Goal: Transaction & Acquisition: Obtain resource

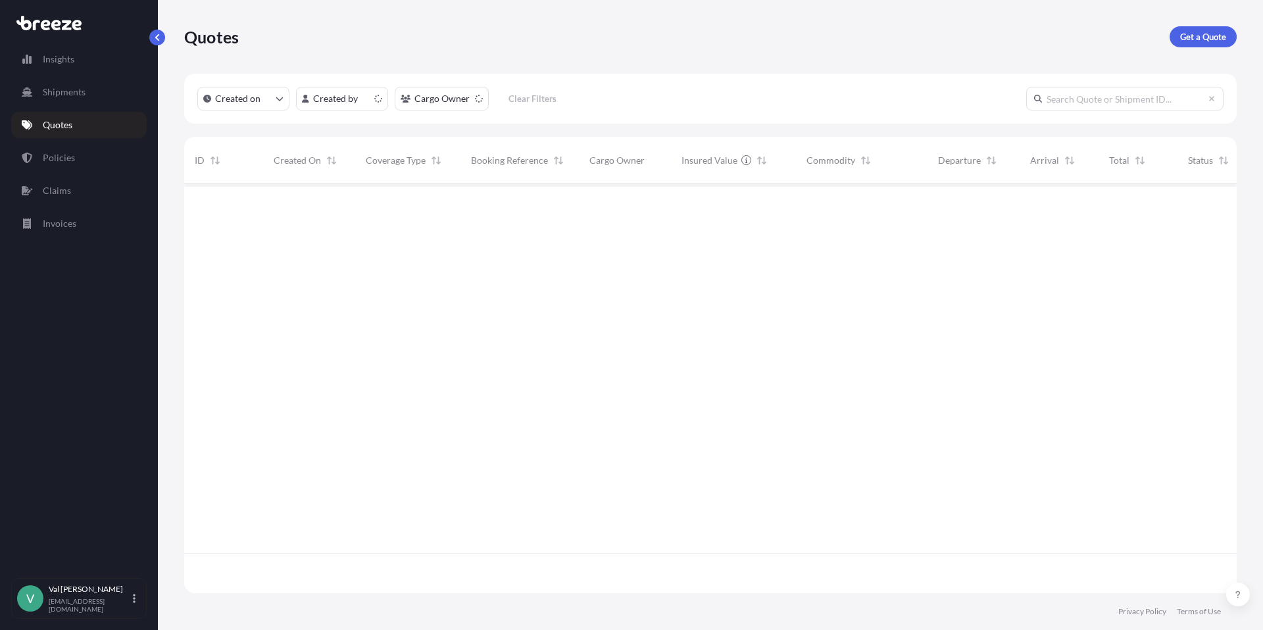
scroll to position [407, 1043]
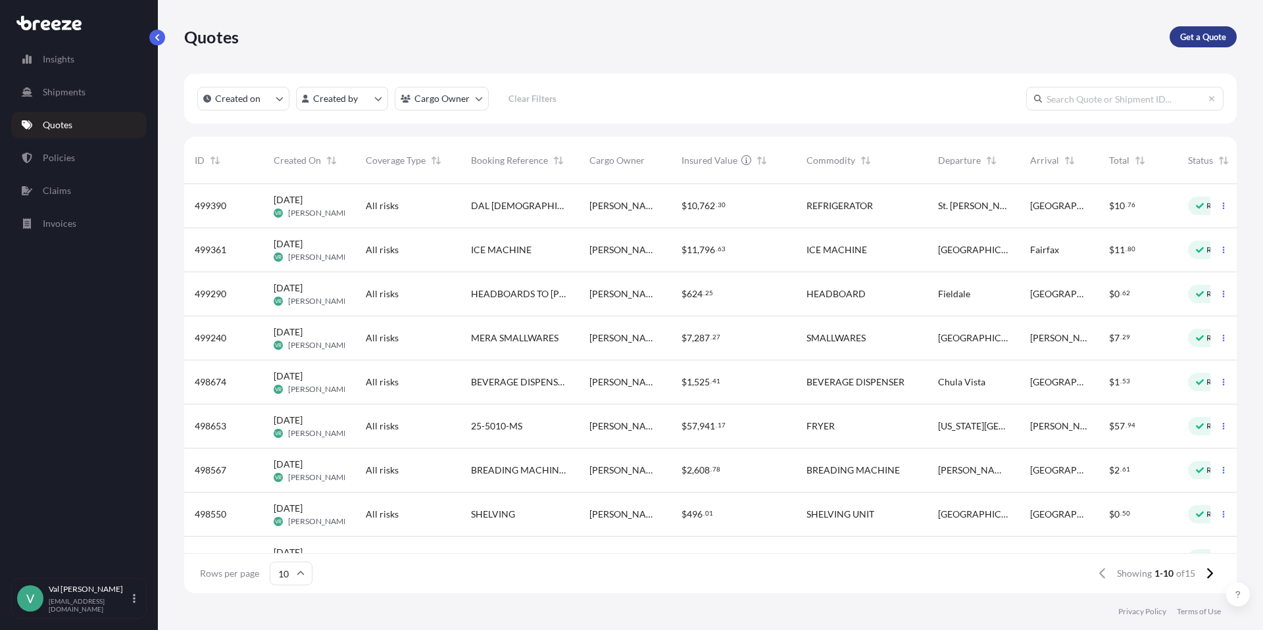
click at [1214, 39] on p "Get a Quote" at bounding box center [1203, 36] width 46 height 13
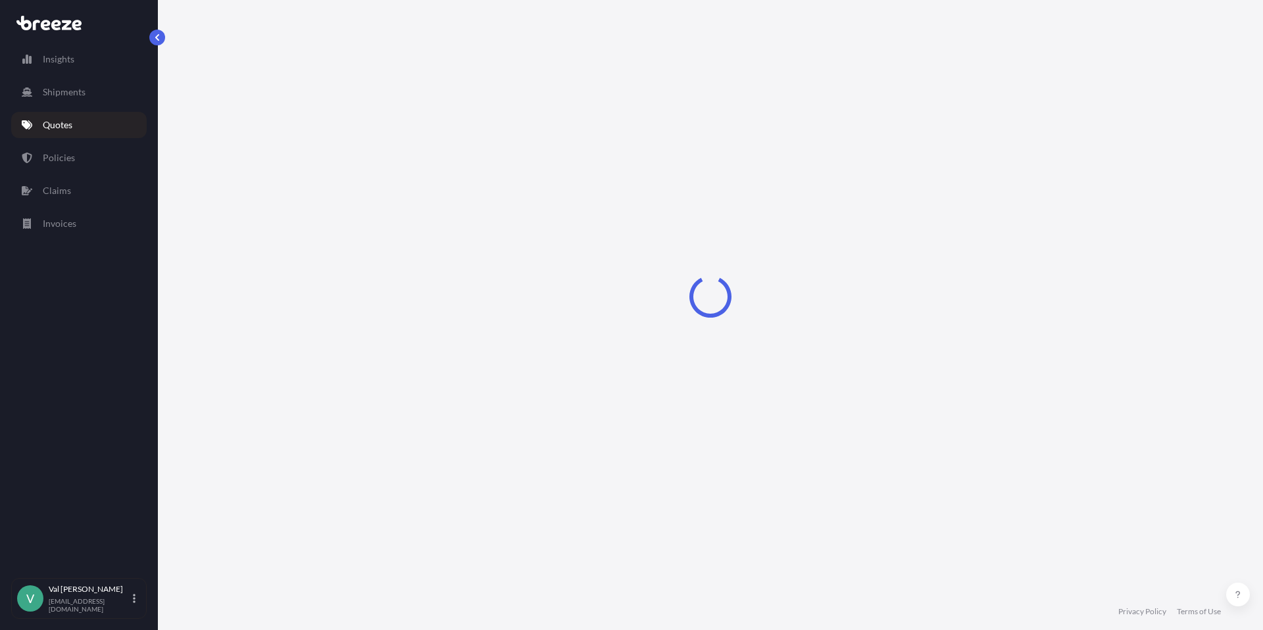
select select "Sea"
select select "1"
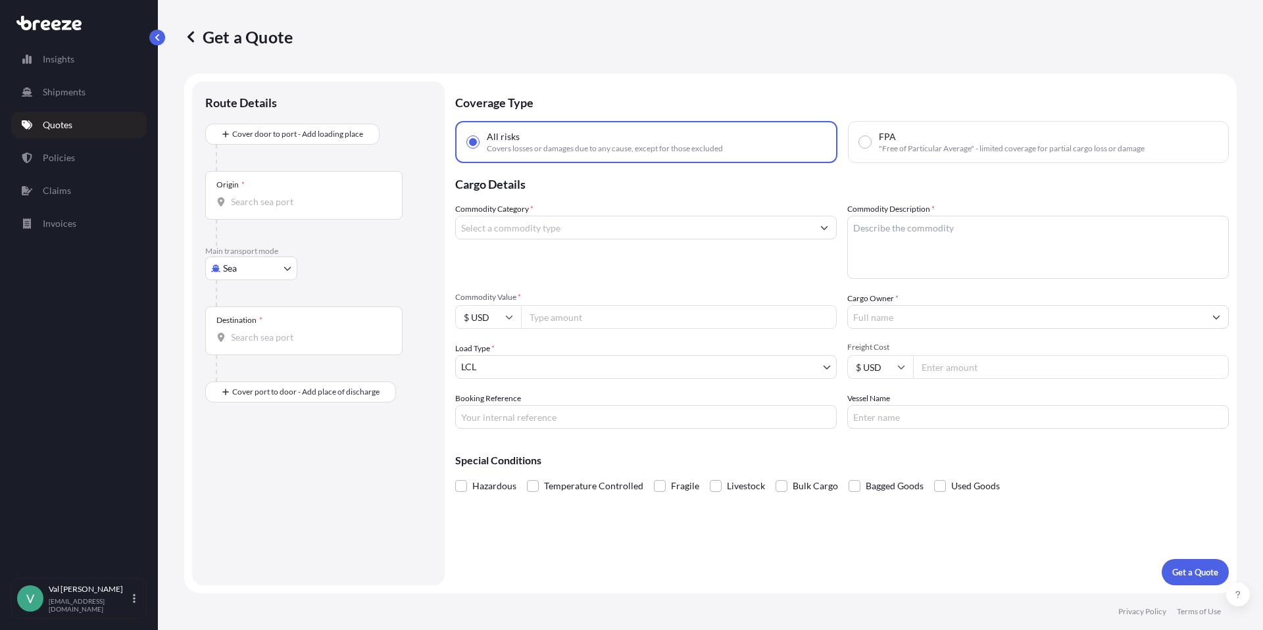
click at [263, 276] on body "Insights Shipments Quotes Policies Claims Invoices V [PERSON_NAME] [PERSON_NAME…" at bounding box center [631, 315] width 1263 height 630
click at [259, 347] on div "Road" at bounding box center [252, 350] width 82 height 24
select select "Road"
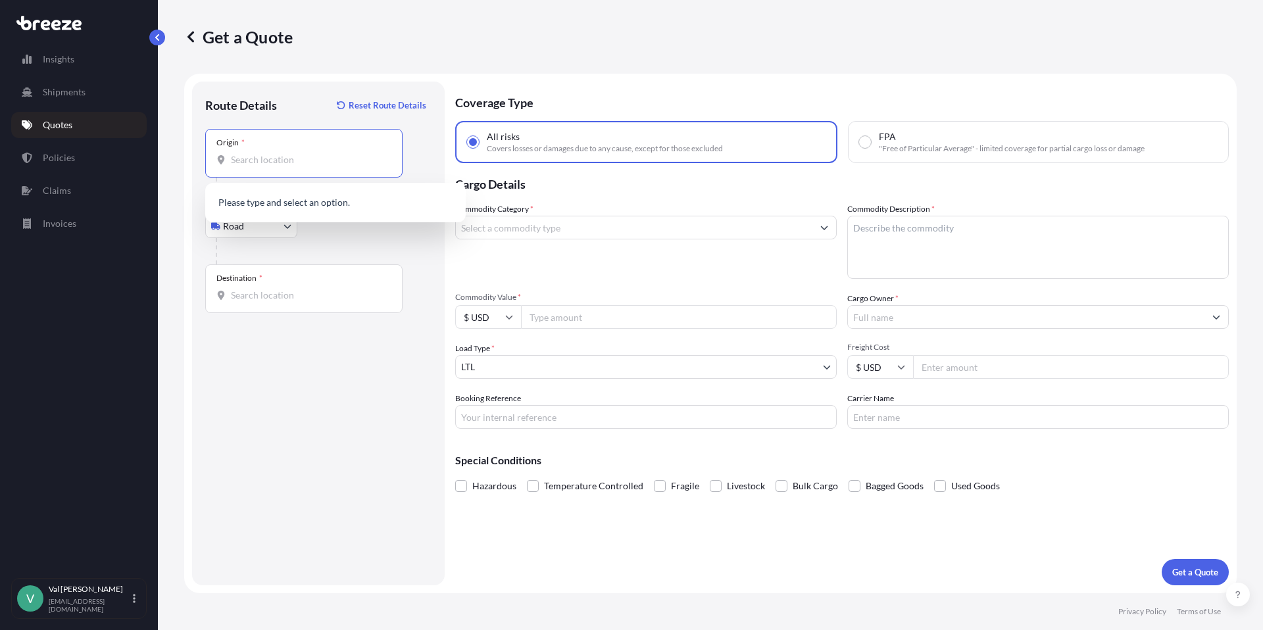
click at [275, 155] on input "Origin *" at bounding box center [308, 159] width 155 height 13
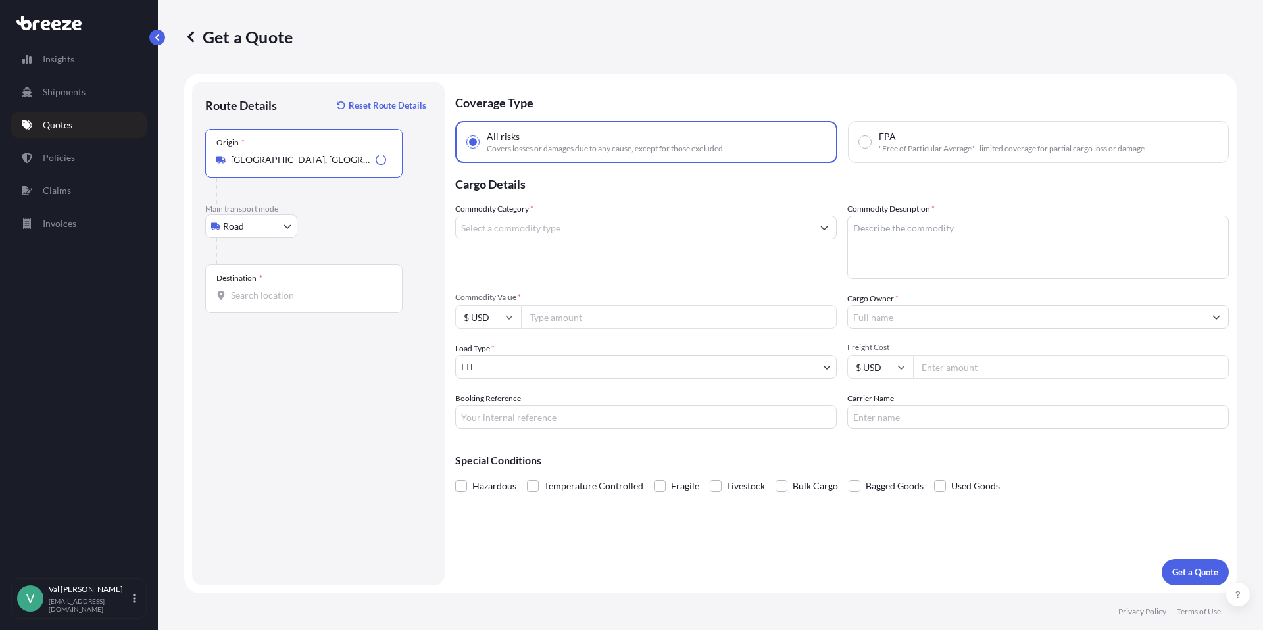
type input "[GEOGRAPHIC_DATA], [GEOGRAPHIC_DATA]"
click at [293, 300] on input "Destination *" at bounding box center [308, 295] width 155 height 13
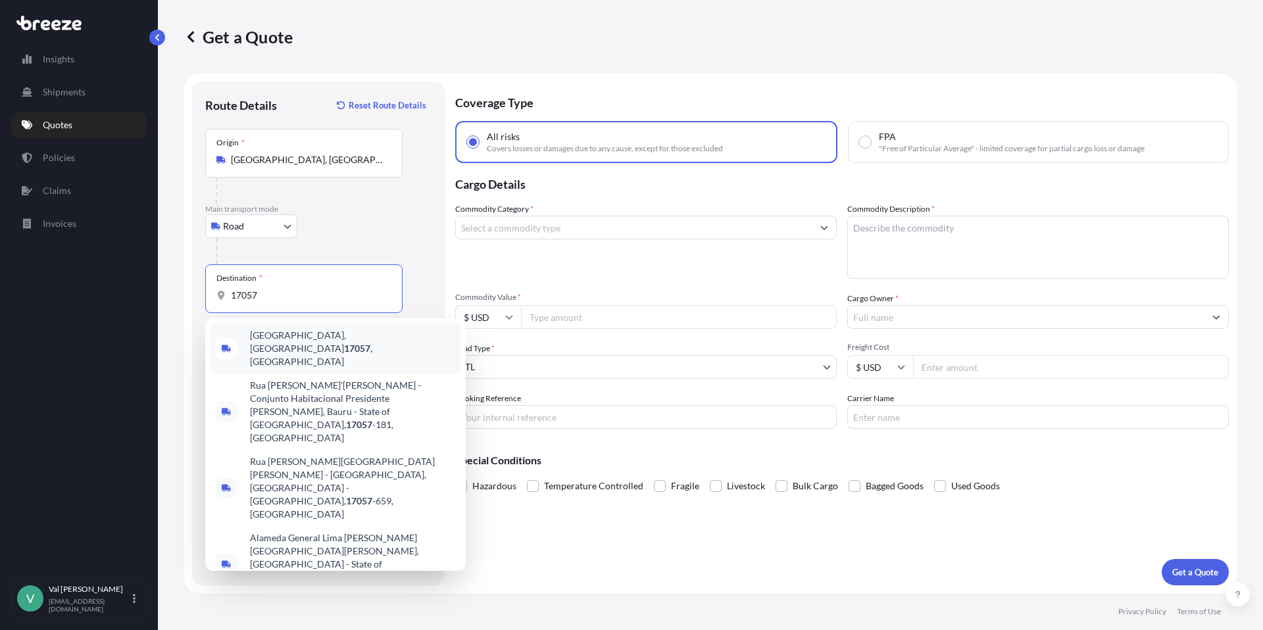
click at [279, 340] on span "[GEOGRAPHIC_DATA], [GEOGRAPHIC_DATA] , [GEOGRAPHIC_DATA]" at bounding box center [352, 348] width 205 height 39
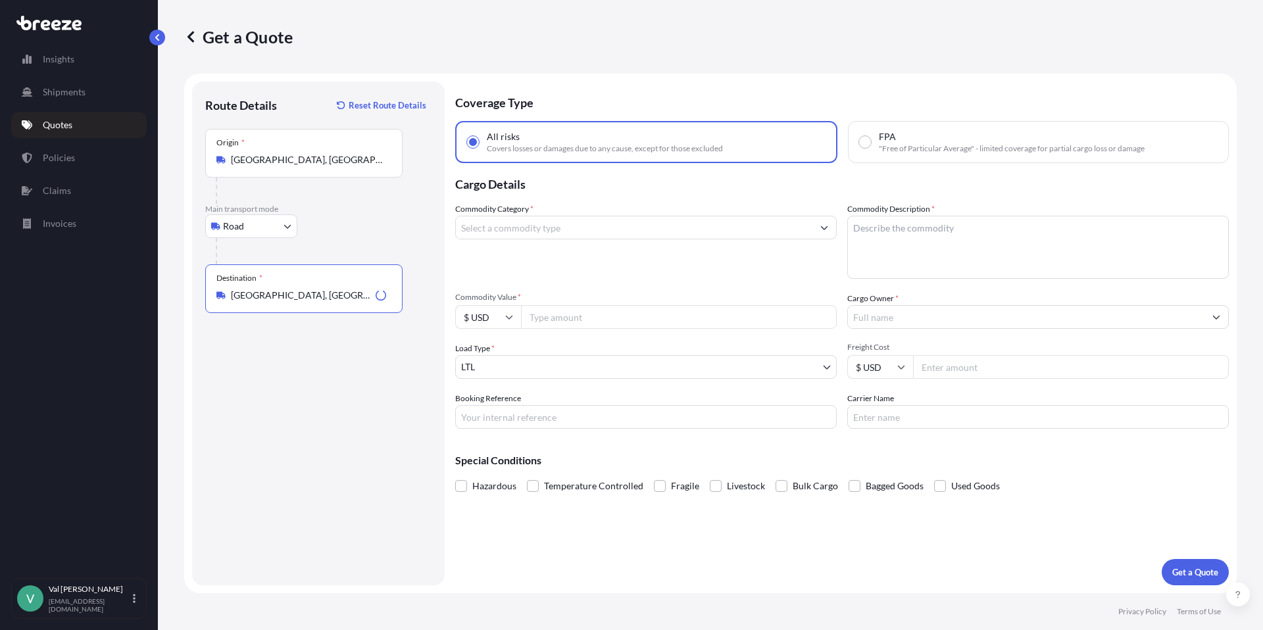
type input "[GEOGRAPHIC_DATA], [GEOGRAPHIC_DATA], [GEOGRAPHIC_DATA]"
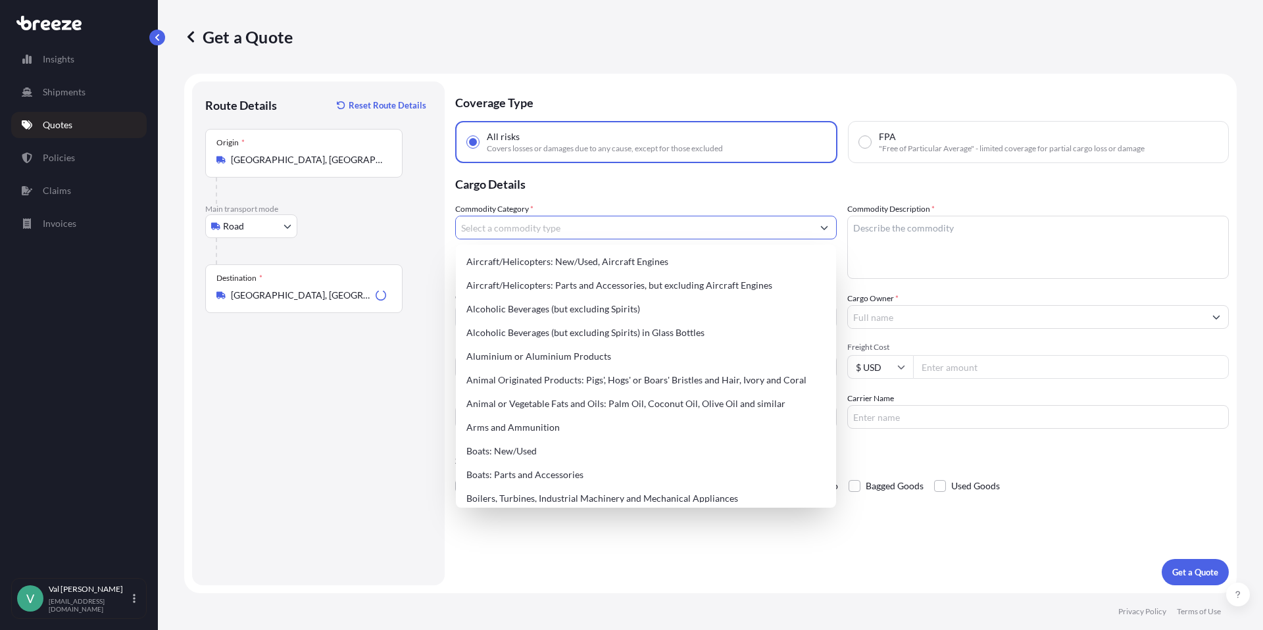
click at [499, 230] on input "Commodity Category *" at bounding box center [634, 228] width 357 height 24
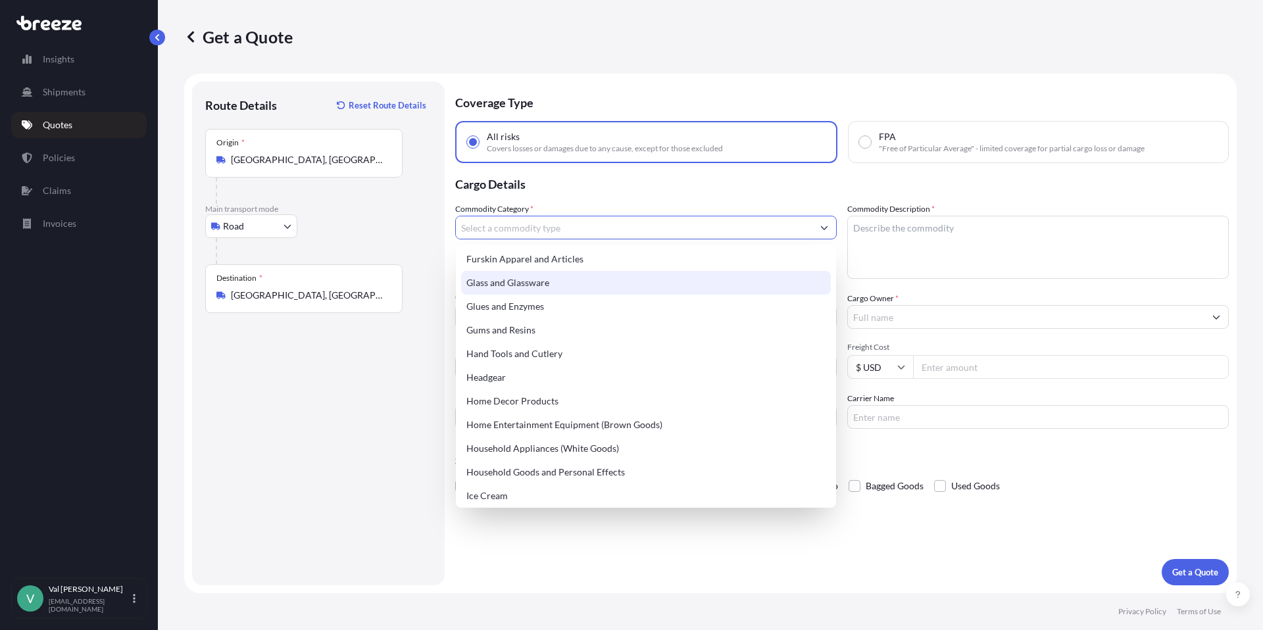
scroll to position [1172, 0]
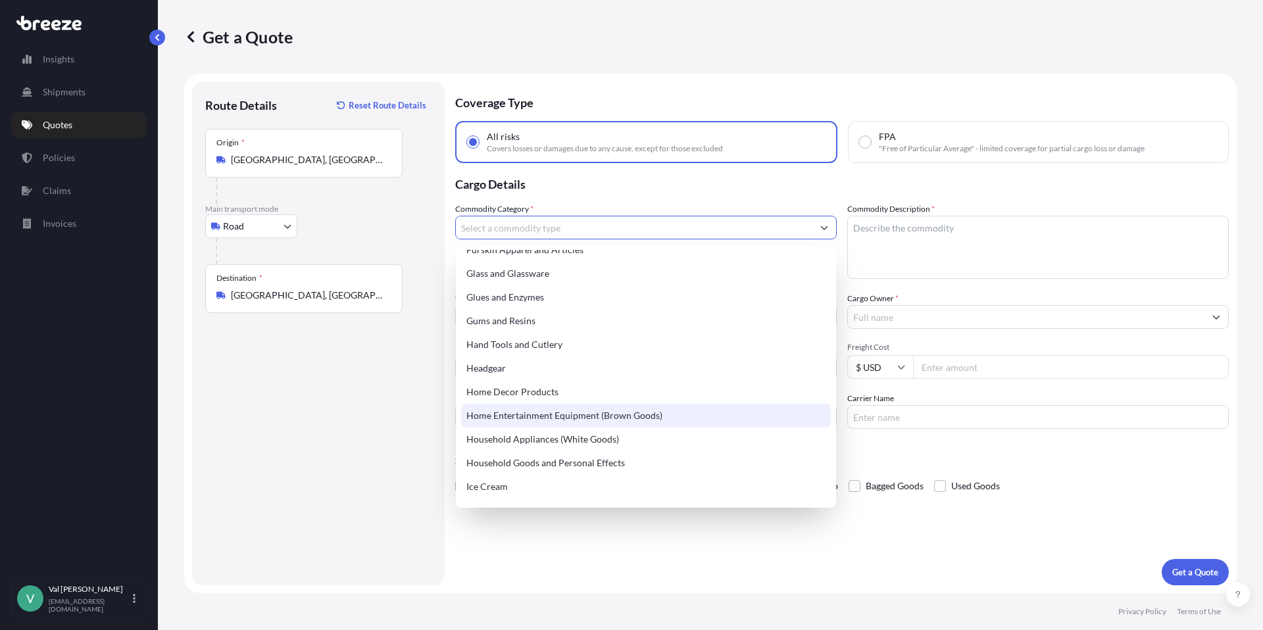
click at [578, 420] on div "Home Entertainment Equipment (Brown Goods)" at bounding box center [646, 416] width 370 height 24
type input "Home Entertainment Equipment (Brown Goods)"
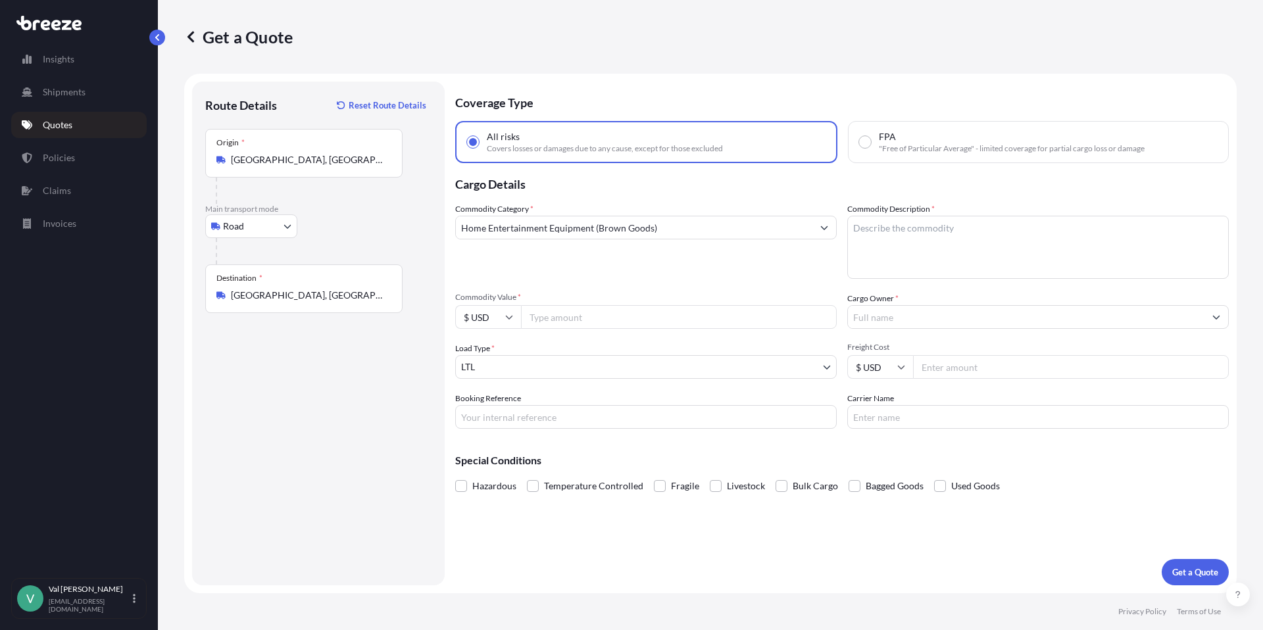
click at [569, 317] on input "Commodity Value *" at bounding box center [679, 317] width 316 height 24
type input "6000"
click at [568, 416] on input "Booking Reference" at bounding box center [646, 417] width 382 height 24
type input "54713"
click at [933, 232] on textarea "Commodity Description *" at bounding box center [1038, 247] width 382 height 63
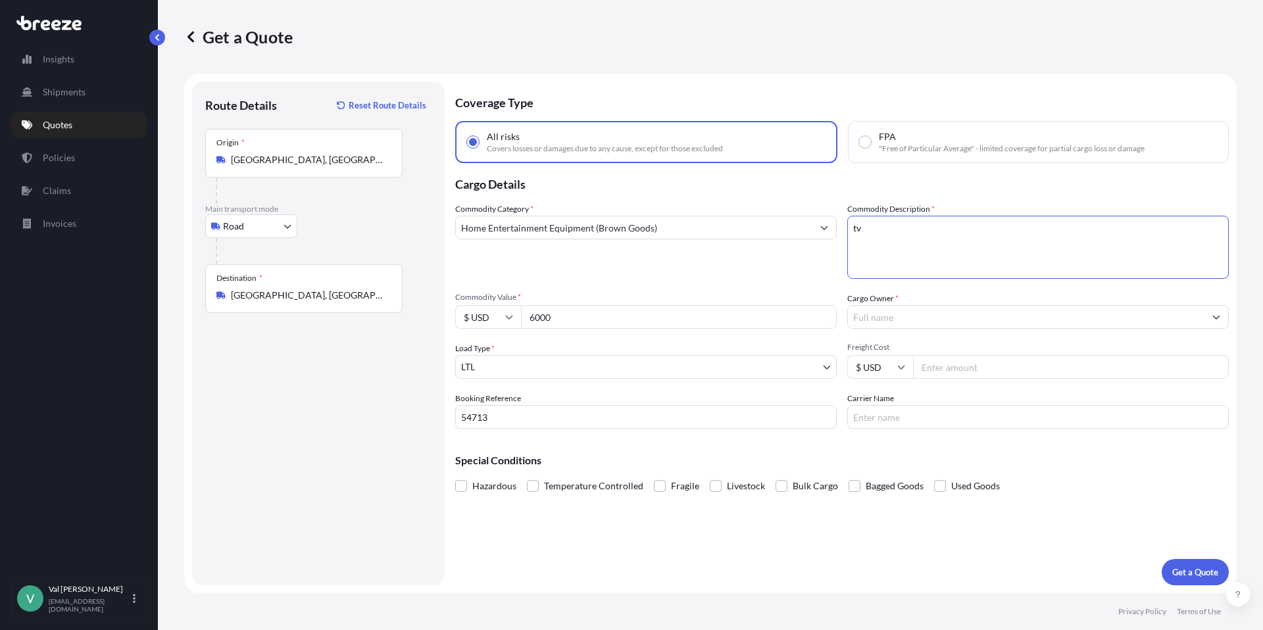
type textarea "t"
type textarea "TV"
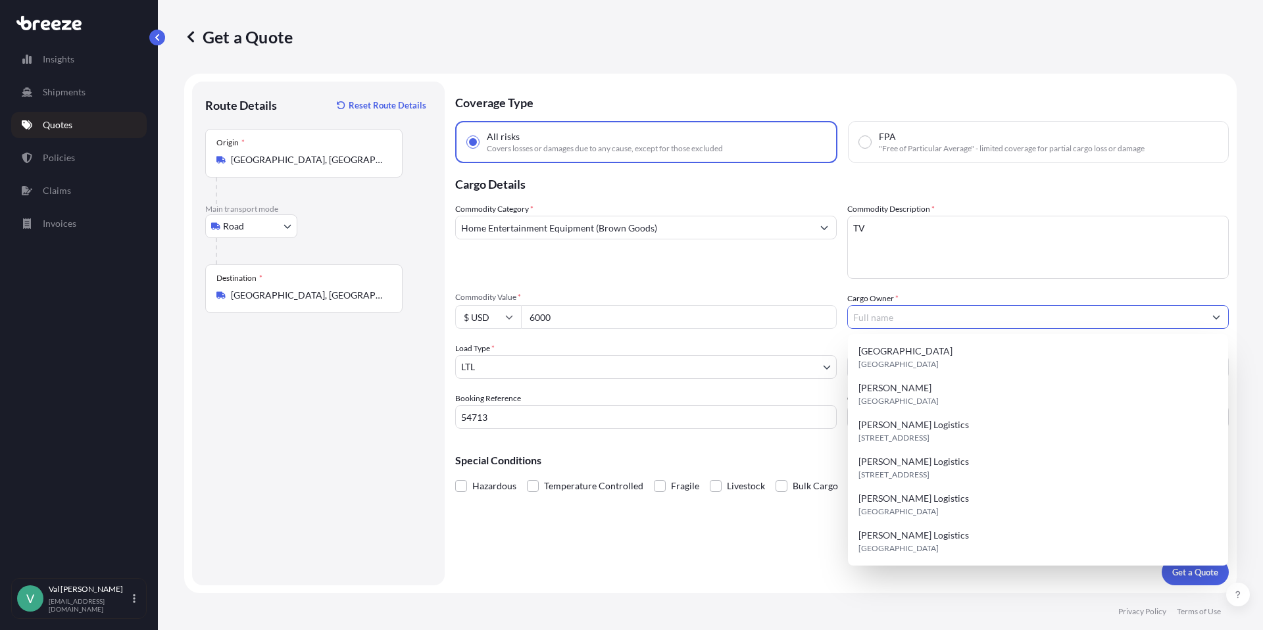
click at [921, 314] on input "Cargo Owner *" at bounding box center [1026, 317] width 357 height 24
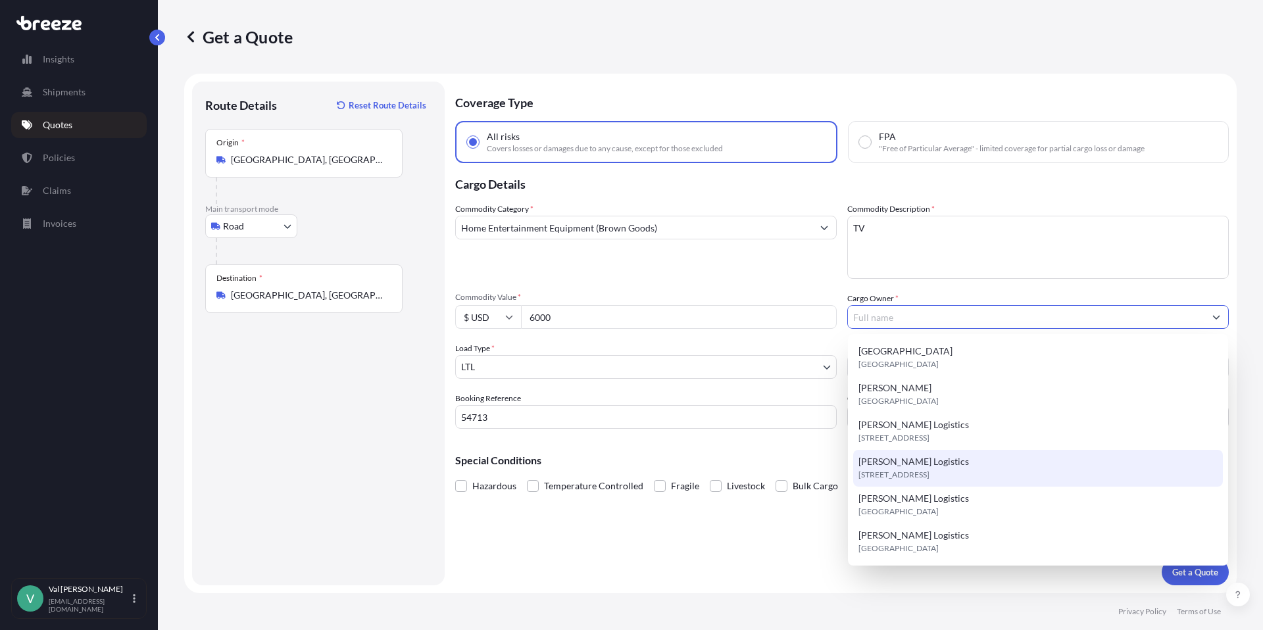
click at [916, 456] on span "[PERSON_NAME] Logistics" at bounding box center [914, 461] width 111 height 13
type input "[PERSON_NAME] Logistics"
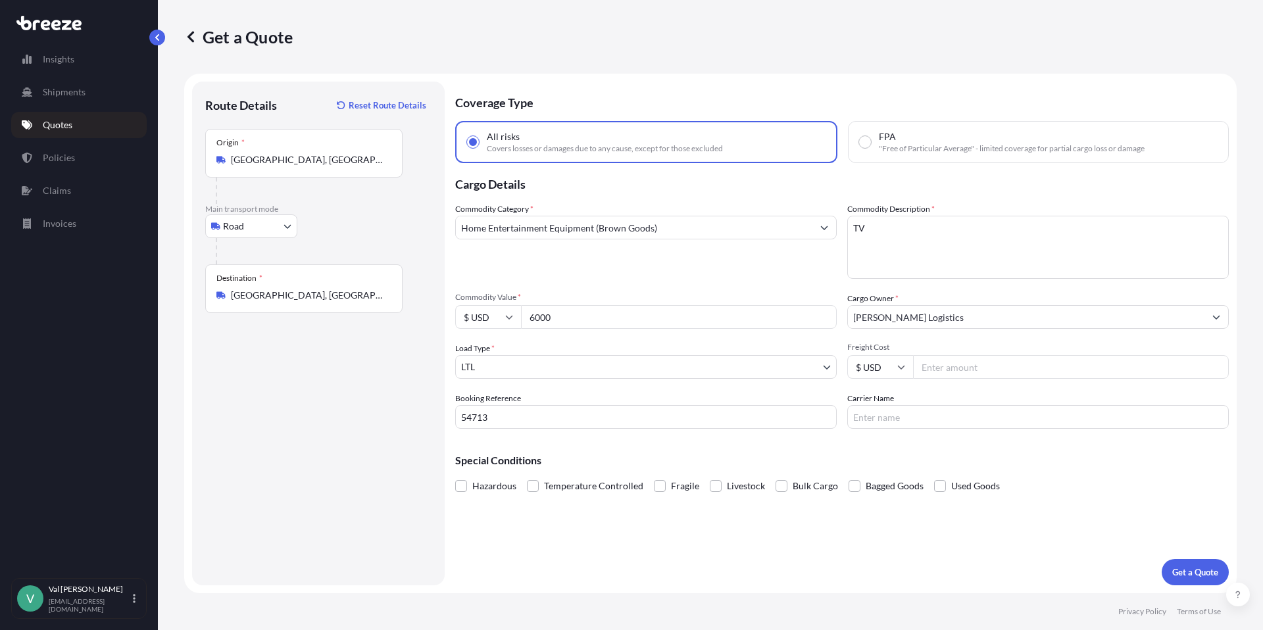
click at [941, 370] on input "Freight Cost" at bounding box center [1071, 367] width 316 height 24
type input "306.53"
click at [943, 416] on input "Carrier Name" at bounding box center [1038, 417] width 382 height 24
type input "XPO LOGISTICS"
click at [1181, 568] on p "Get a Quote" at bounding box center [1195, 572] width 46 height 13
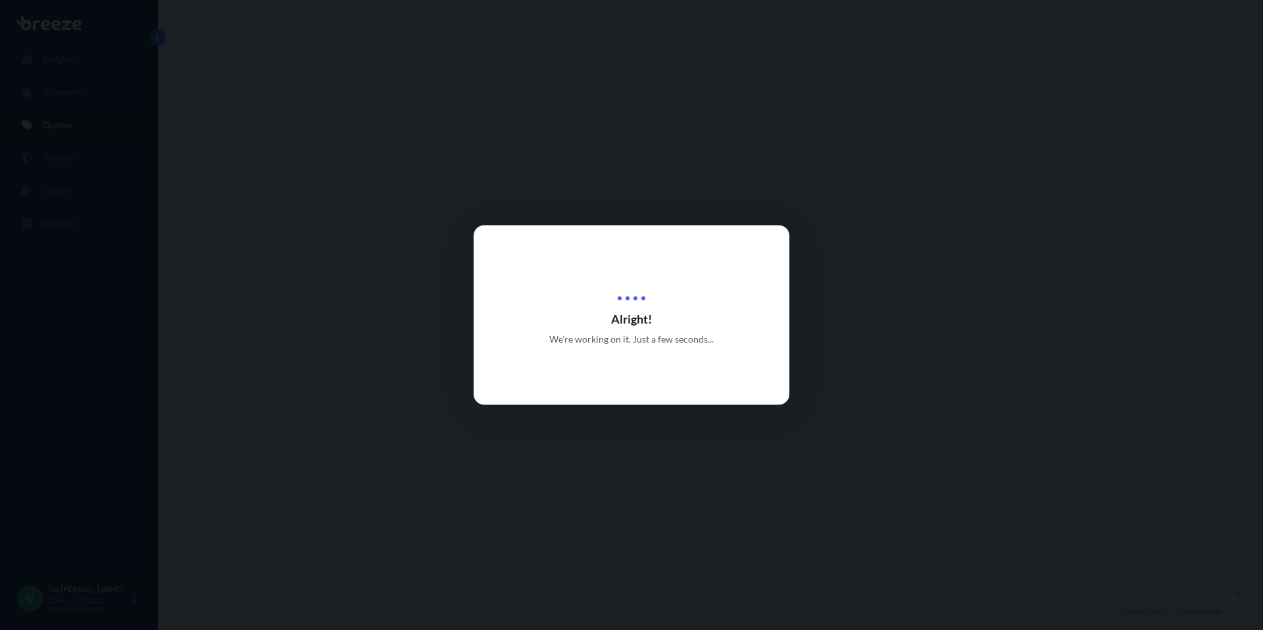
select select "Road"
select select "1"
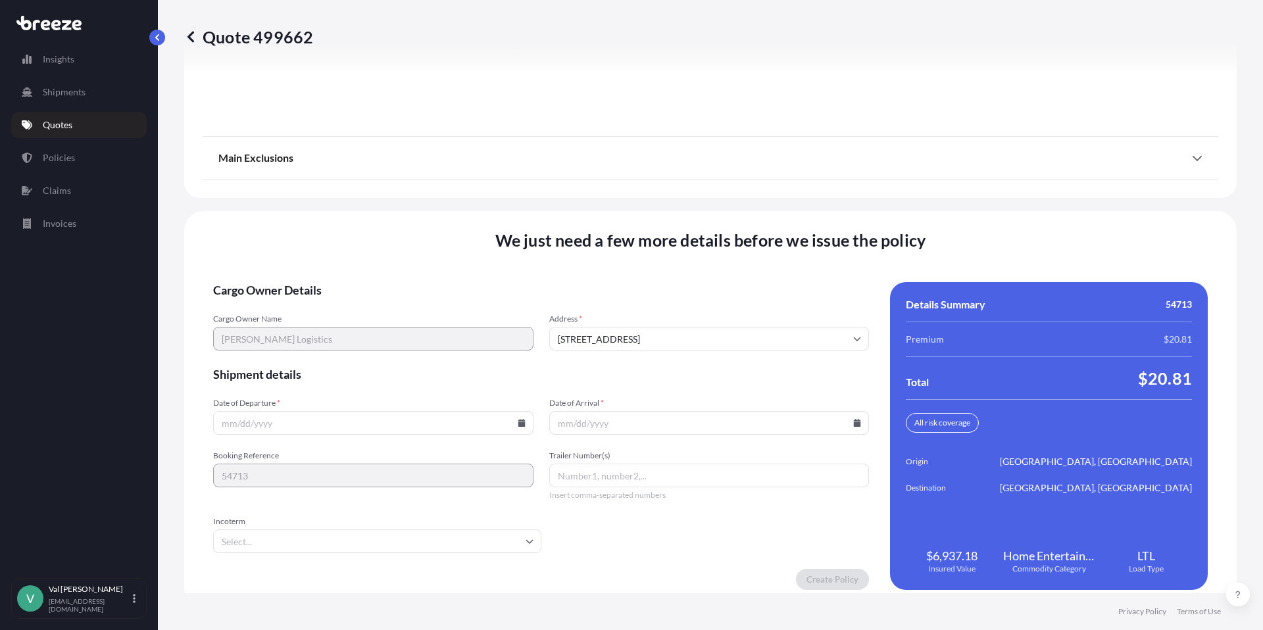
scroll to position [1784, 0]
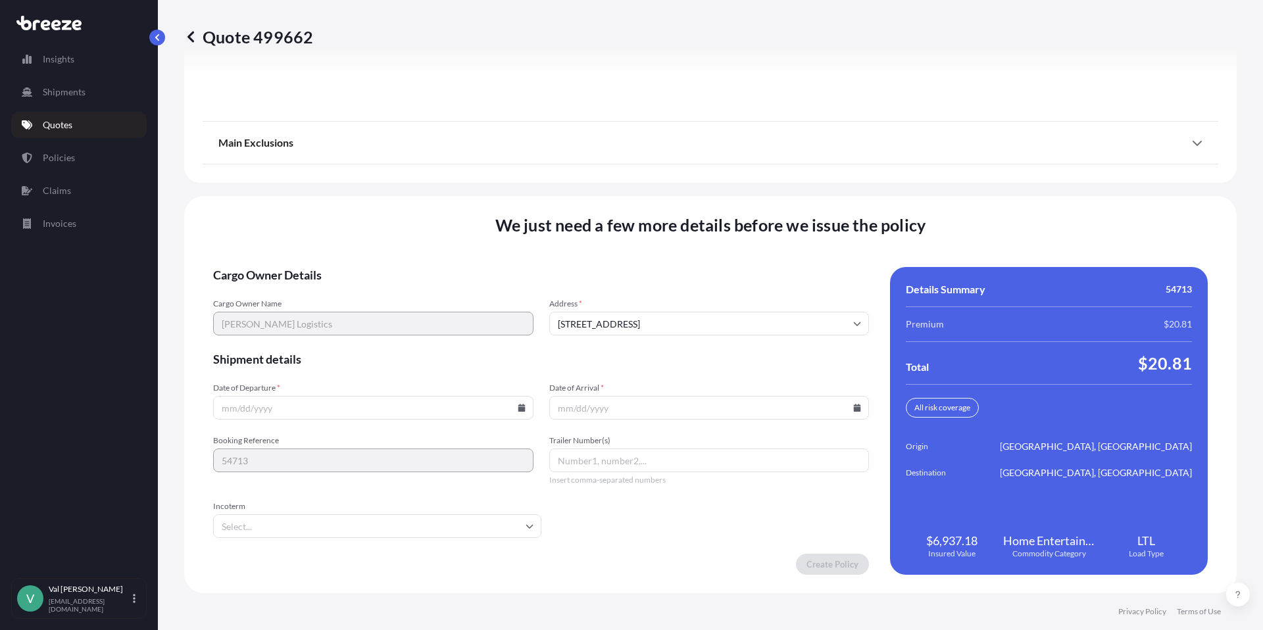
click at [511, 409] on input "Date of Departure *" at bounding box center [373, 408] width 320 height 24
click at [518, 408] on icon at bounding box center [521, 408] width 7 height 8
click at [342, 314] on button "24" at bounding box center [340, 315] width 21 height 21
type input "[DATE]"
click at [854, 408] on icon at bounding box center [857, 408] width 7 height 8
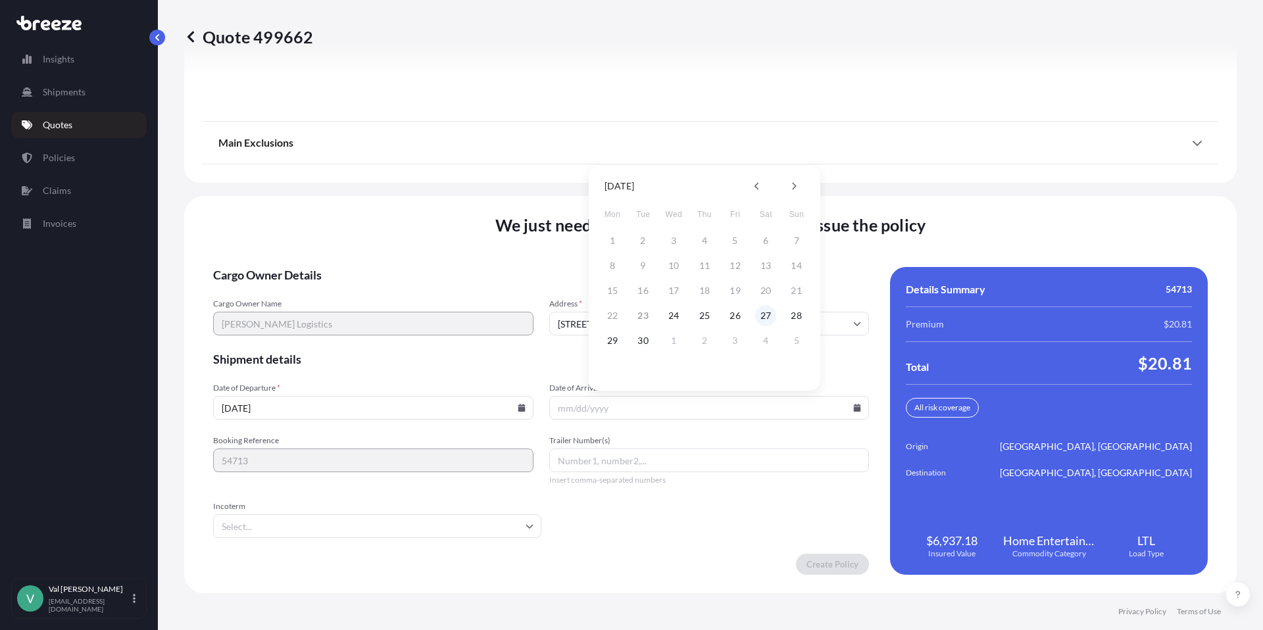
click at [760, 315] on button "27" at bounding box center [765, 315] width 21 height 21
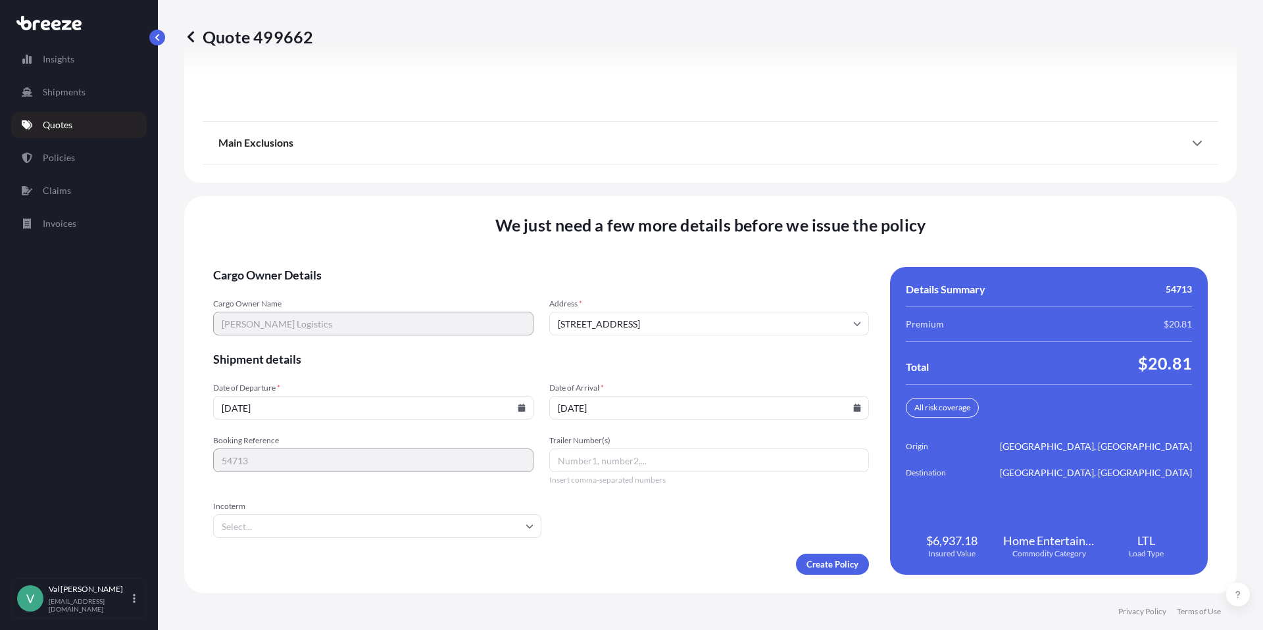
type input "[DATE]"
